Goal: Transaction & Acquisition: Purchase product/service

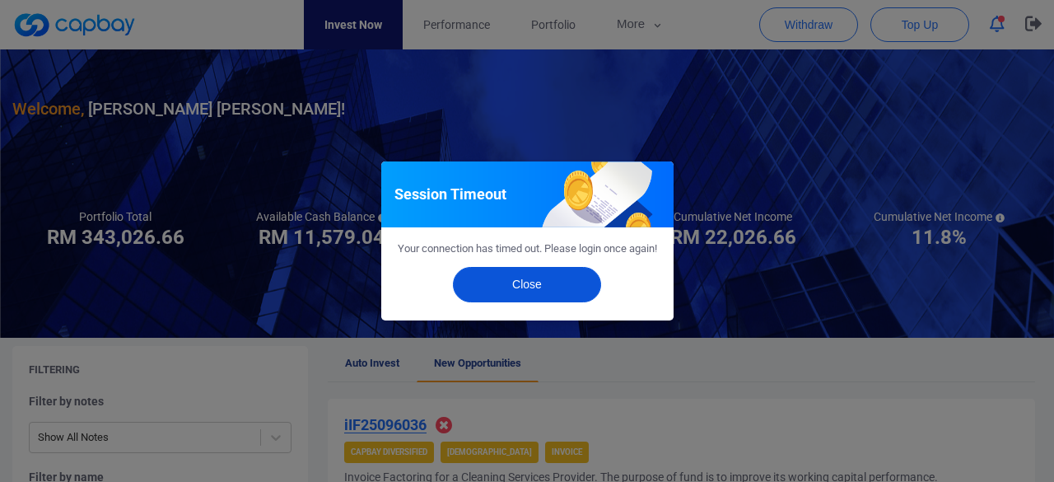
click at [509, 301] on button "Close" at bounding box center [527, 284] width 148 height 35
click at [536, 282] on button "Close" at bounding box center [527, 284] width 148 height 35
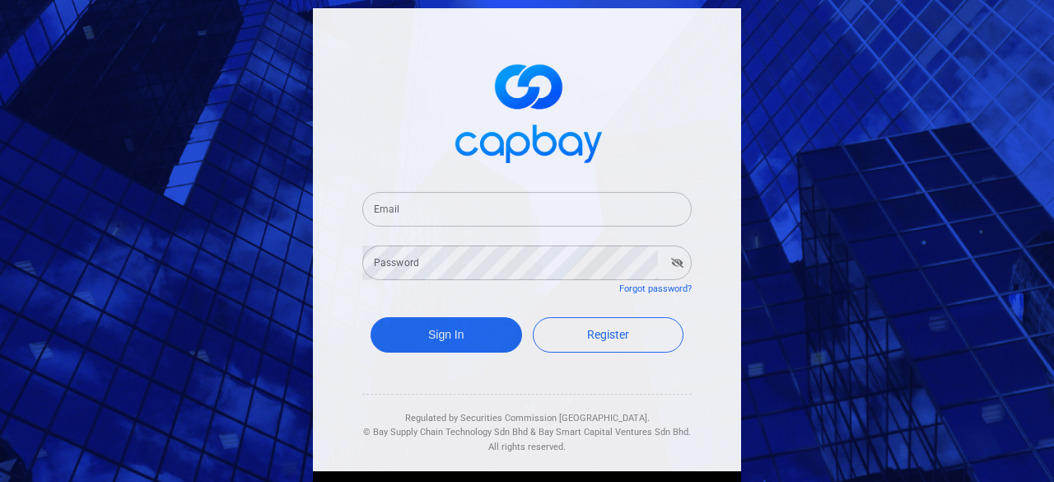
drag, startPoint x: 419, startPoint y: 214, endPoint x: 426, endPoint y: 226, distance: 14.4
click at [418, 213] on input "Email" at bounding box center [526, 209] width 329 height 35
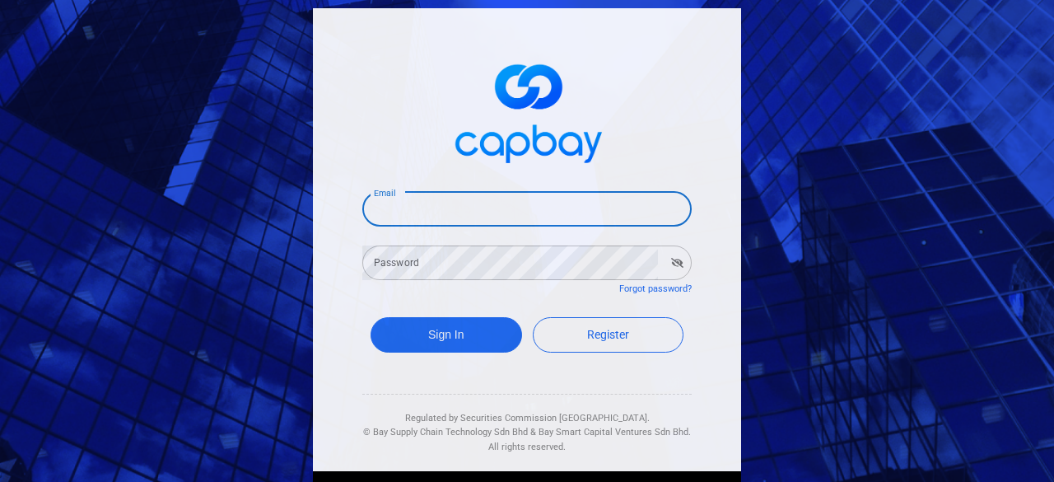
type input "spacekave@gmail.com"
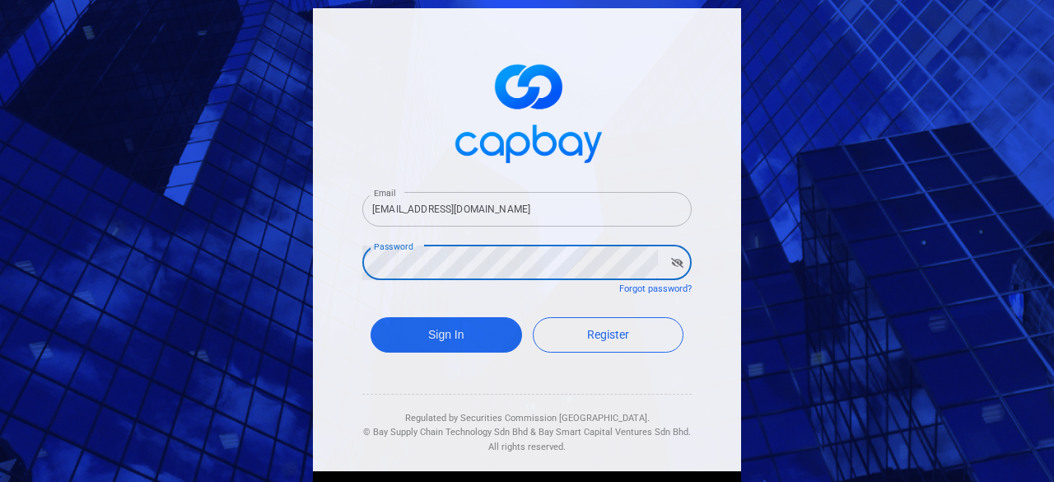
click at [370, 317] on button "Sign In" at bounding box center [445, 334] width 151 height 35
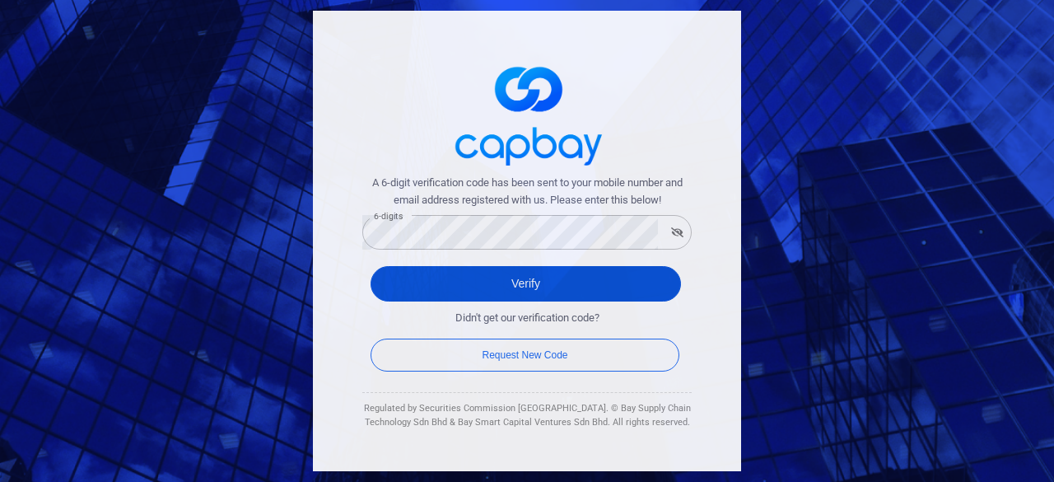
click at [497, 289] on button "Verify" at bounding box center [525, 283] width 310 height 35
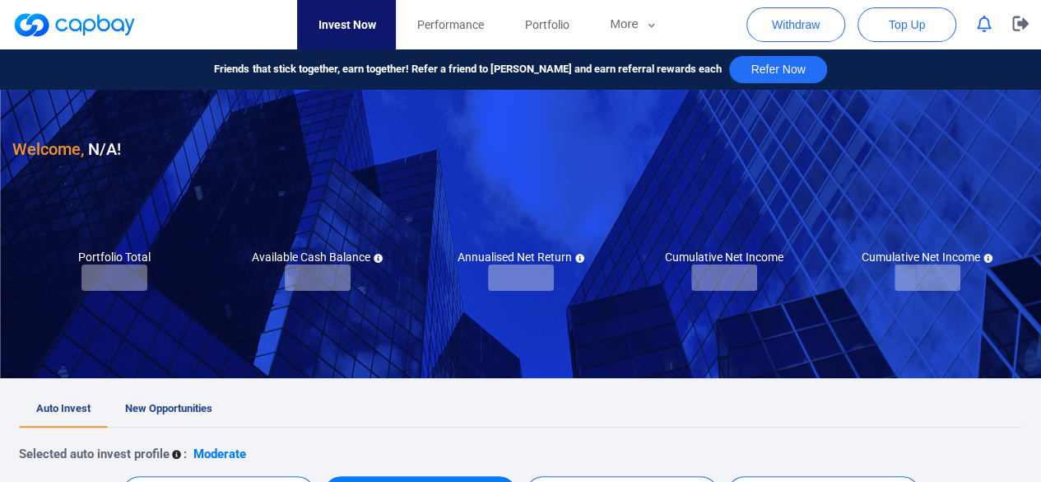
checkbox input "true"
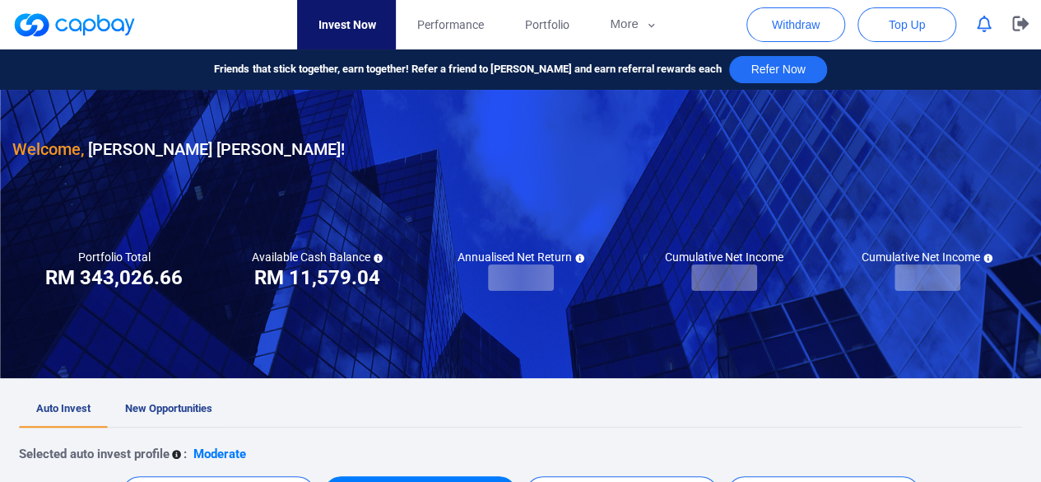
click at [150, 412] on span "New Opportunities" at bounding box center [168, 408] width 87 height 12
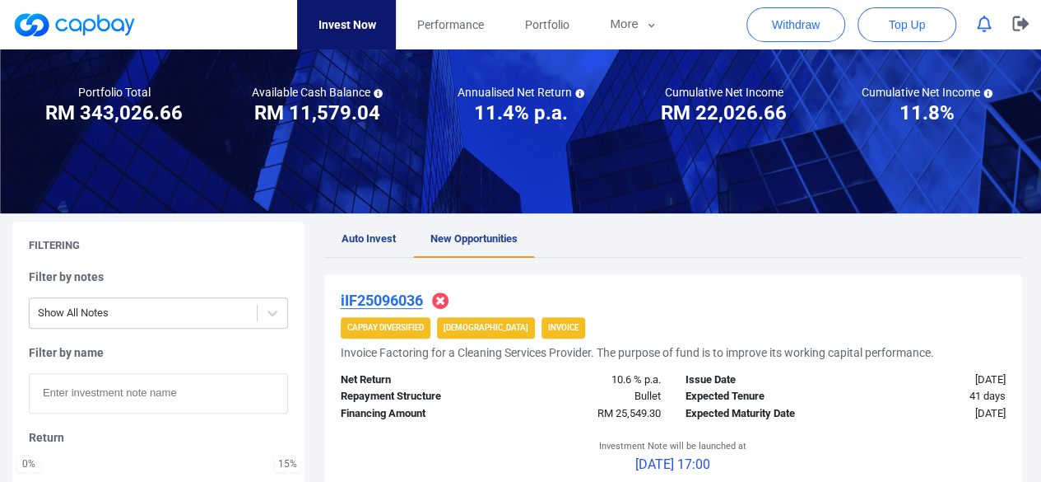
scroll to position [247, 0]
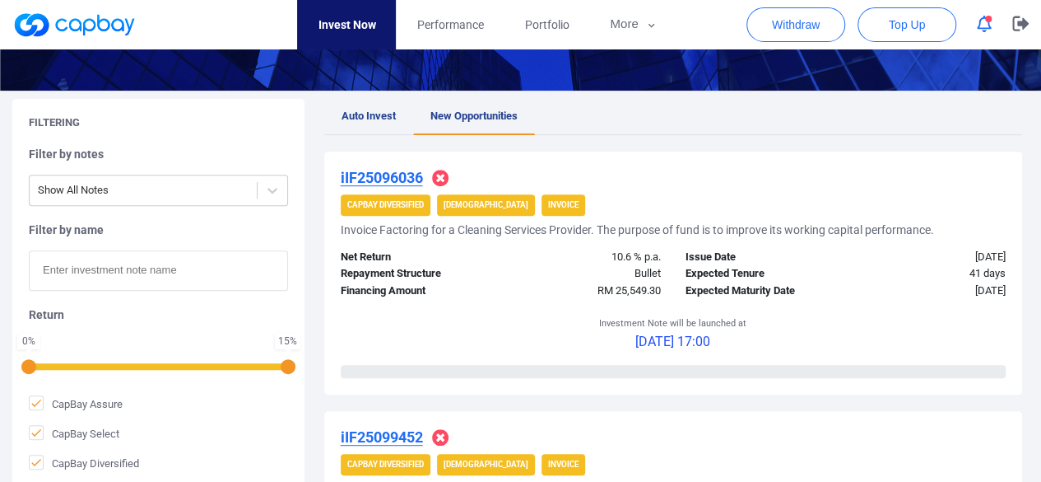
click at [100, 275] on input "text" at bounding box center [158, 270] width 259 height 40
paste input "iIF25098398"
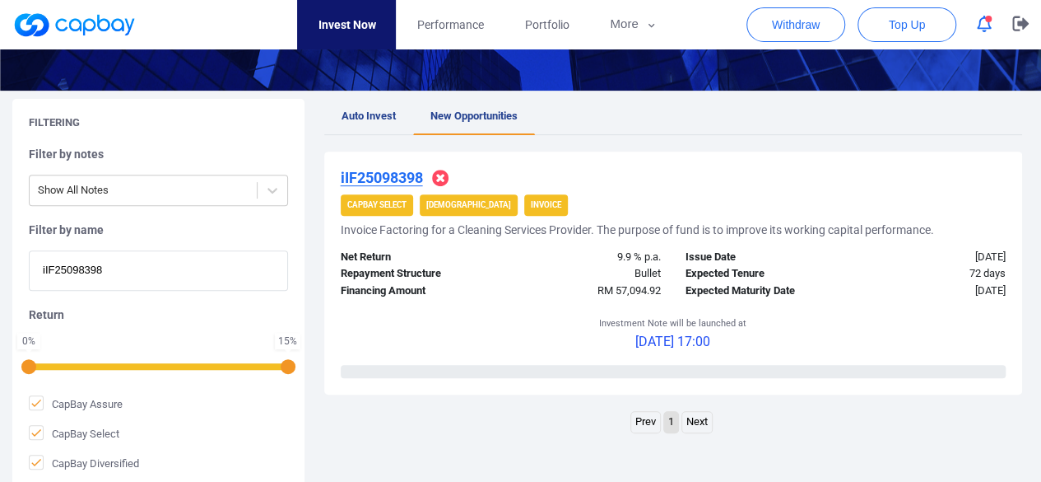
drag, startPoint x: 121, startPoint y: 280, endPoint x: 1, endPoint y: 277, distance: 120.2
click at [1, 280] on div "Filtering Filter by notes Show All Notes Filter by name iIF25098398 Return 0 % …" at bounding box center [520, 293] width 1041 height 389
paste input "6036"
drag, startPoint x: 170, startPoint y: 268, endPoint x: 0, endPoint y: 296, distance: 172.0
click at [0, 296] on div "Filtering Filter by notes Show All Notes Filter by name iIF25096036 Return 0 % …" at bounding box center [520, 293] width 1041 height 389
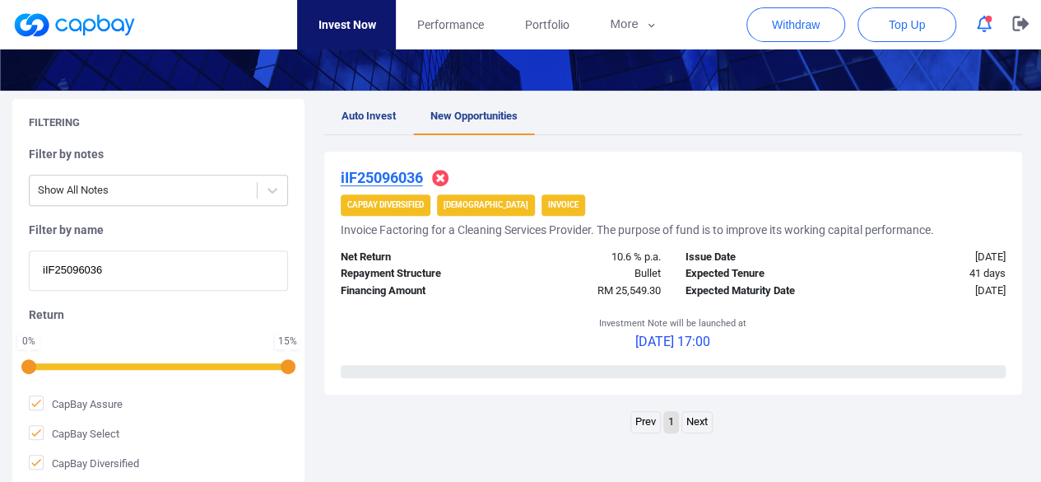
paste input "9452"
drag, startPoint x: 127, startPoint y: 271, endPoint x: 0, endPoint y: 282, distance: 127.3
click at [0, 286] on div "Filtering Filter by notes Show All Notes Filter by name iIF25099452 Return 0 % …" at bounding box center [520, 293] width 1041 height 389
paste input "IF25093903"
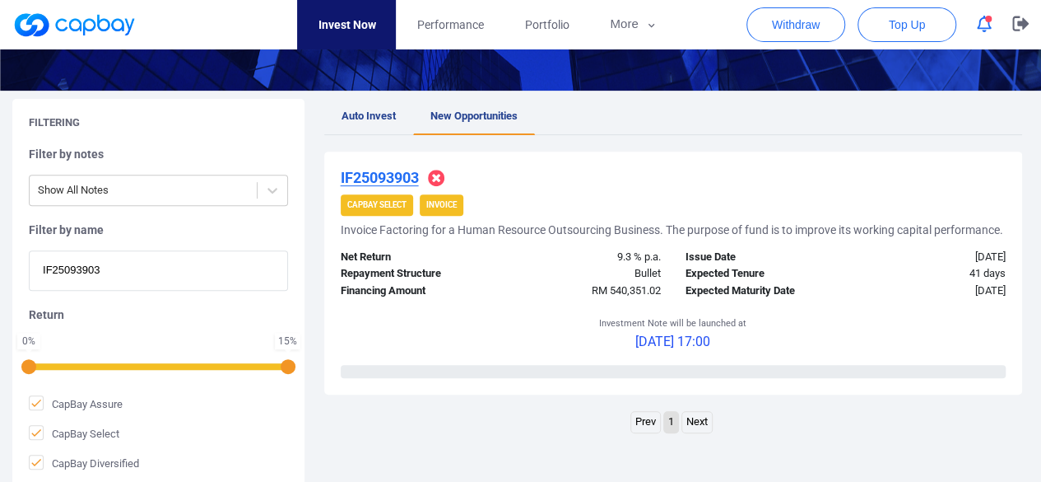
drag, startPoint x: 127, startPoint y: 263, endPoint x: 0, endPoint y: 276, distance: 127.4
click at [0, 276] on div "Filtering Filter by notes Show All Notes Filter by name IF25093903 Return 0 % 1…" at bounding box center [520, 293] width 1041 height 389
paste input "IF2509504"
drag, startPoint x: 160, startPoint y: 254, endPoint x: 11, endPoint y: 270, distance: 149.8
click at [15, 272] on div "Filtering Filter by notes Show All Notes Filter by name IF25095043 Return 0 % 1…" at bounding box center [158, 293] width 292 height 389
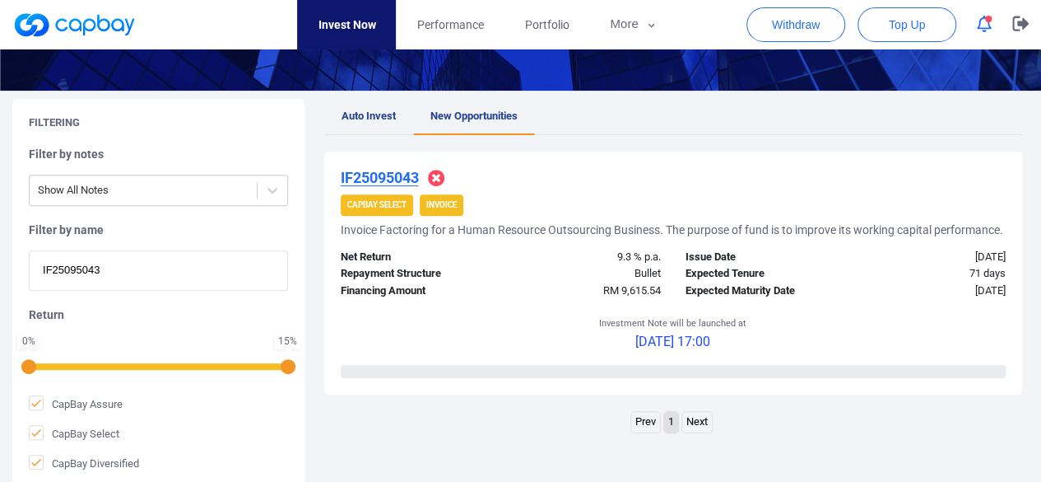
paste input "2386"
drag, startPoint x: 127, startPoint y: 268, endPoint x: 0, endPoint y: 286, distance: 128.2
click at [0, 286] on div "Filtering Filter by notes Show All Notes Filter by name IF25092386 Return 0 % 1…" at bounding box center [520, 293] width 1041 height 389
paste input "iIF25095893"
drag, startPoint x: 163, startPoint y: 271, endPoint x: 0, endPoint y: 295, distance: 164.8
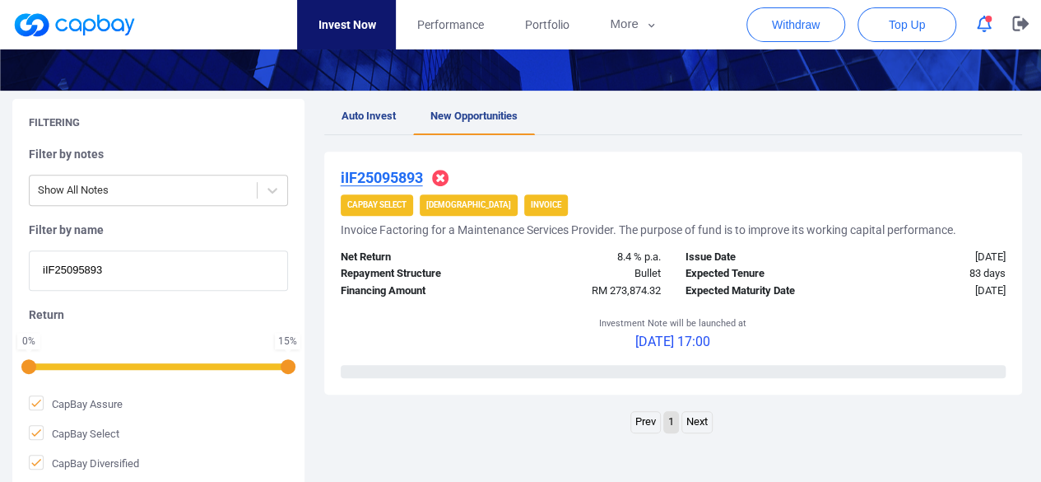
click at [0, 295] on div "Filtering Filter by notes Show All Notes Filter by name iIF25095893 Return 0 % …" at bounding box center [520, 293] width 1041 height 389
paste input "522"
paste input "iIF25098016"
drag, startPoint x: 145, startPoint y: 267, endPoint x: 0, endPoint y: 260, distance: 145.0
click at [0, 260] on div "Filtering Filter by notes Show All Notes Filter by name iIF25095522 Return 0 % …" at bounding box center [520, 293] width 1041 height 389
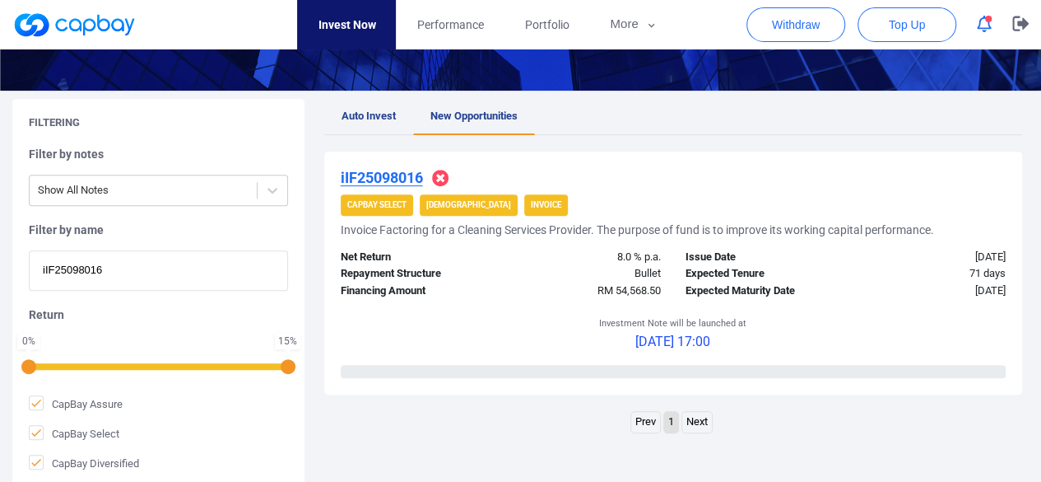
paste input "2739"
drag, startPoint x: 118, startPoint y: 268, endPoint x: 19, endPoint y: 231, distance: 105.5
click at [0, 277] on div "Filtering Filter by notes Show All Notes Filter by name iIF25098016 Return 0 % …" at bounding box center [520, 293] width 1041 height 389
paste input "6912"
drag, startPoint x: 117, startPoint y: 264, endPoint x: 0, endPoint y: 283, distance: 118.4
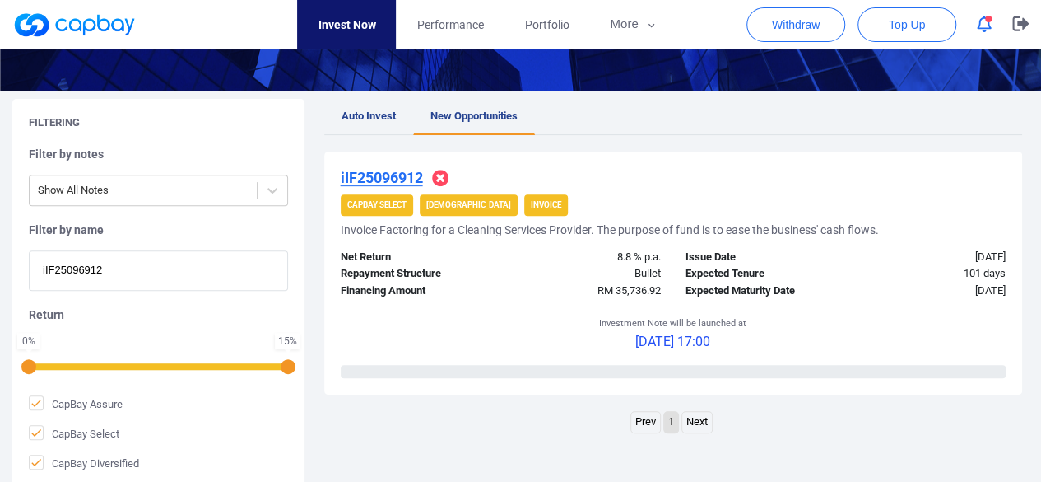
click at [0, 283] on div "Filtering Filter by notes Show All Notes Filter by name iIF25096912 Return 0 % …" at bounding box center [520, 293] width 1041 height 389
paste input "4458"
drag, startPoint x: 121, startPoint y: 269, endPoint x: 0, endPoint y: 287, distance: 122.3
click at [0, 287] on div "Filtering Filter by notes Show All Notes Filter by name iIF25094458 Return 0 % …" at bounding box center [520, 293] width 1041 height 389
paste input "WC25092730"
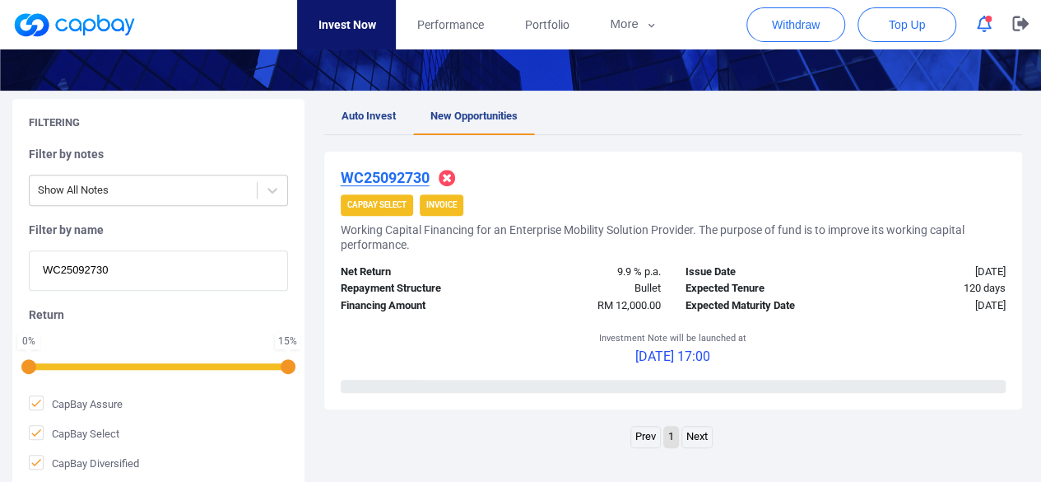
drag, startPoint x: 132, startPoint y: 264, endPoint x: 0, endPoint y: 272, distance: 132.0
click at [0, 272] on div "Filtering Filter by notes Show All Notes Filter by name WC25092730 Return 0 % 1…" at bounding box center [520, 293] width 1041 height 389
paste input "iIF2509198"
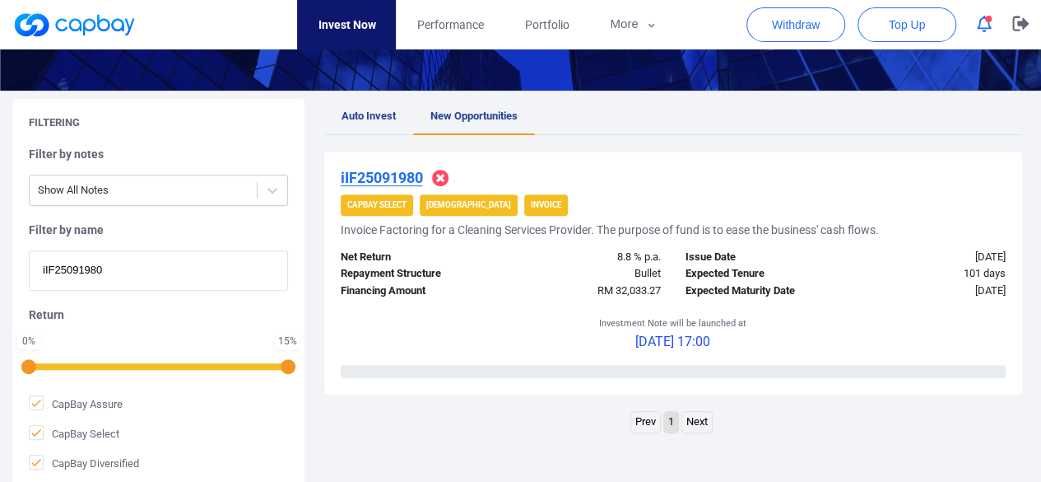
drag, startPoint x: 127, startPoint y: 265, endPoint x: 0, endPoint y: 295, distance: 130.2
click at [0, 295] on div "Filtering Filter by notes Show All Notes Filter by name iIF25091980 Return 0 % …" at bounding box center [520, 293] width 1041 height 389
paste input "4104"
type input "iIF25094104"
click at [392, 174] on u "iIF25094104" at bounding box center [382, 177] width 82 height 17
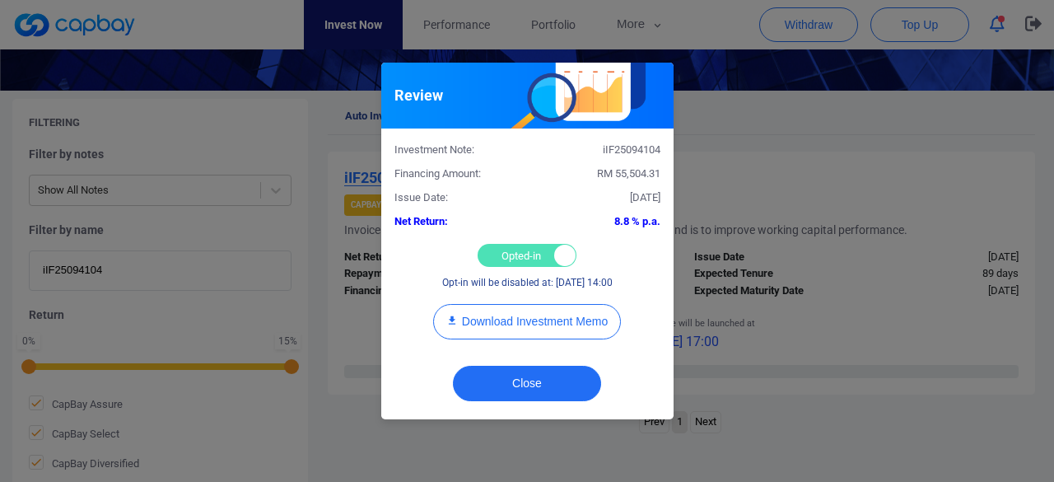
click at [521, 253] on div "Opted-in Opted-out" at bounding box center [526, 255] width 99 height 23
checkbox input "false"
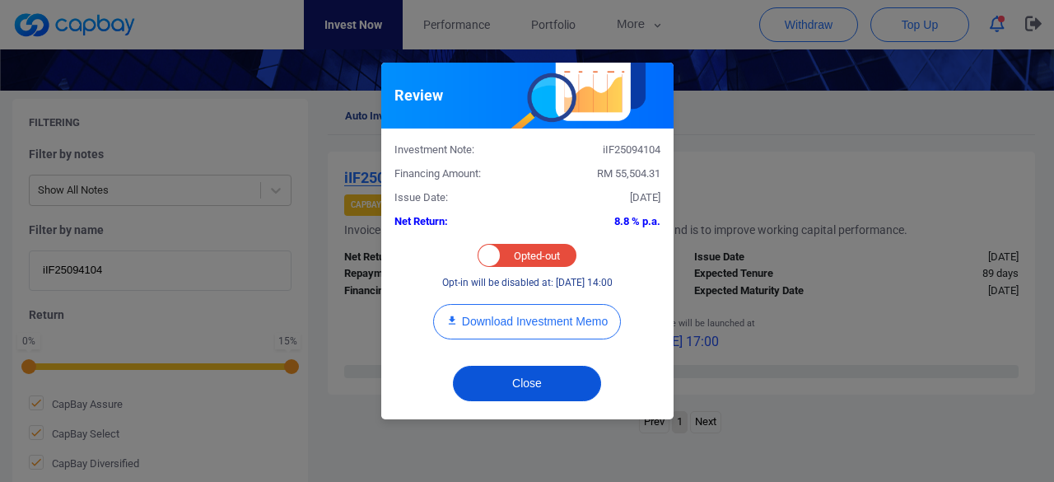
drag, startPoint x: 516, startPoint y: 378, endPoint x: 474, endPoint y: 326, distance: 66.7
click at [515, 377] on button "Close" at bounding box center [527, 382] width 148 height 35
